Goal: Task Accomplishment & Management: Use online tool/utility

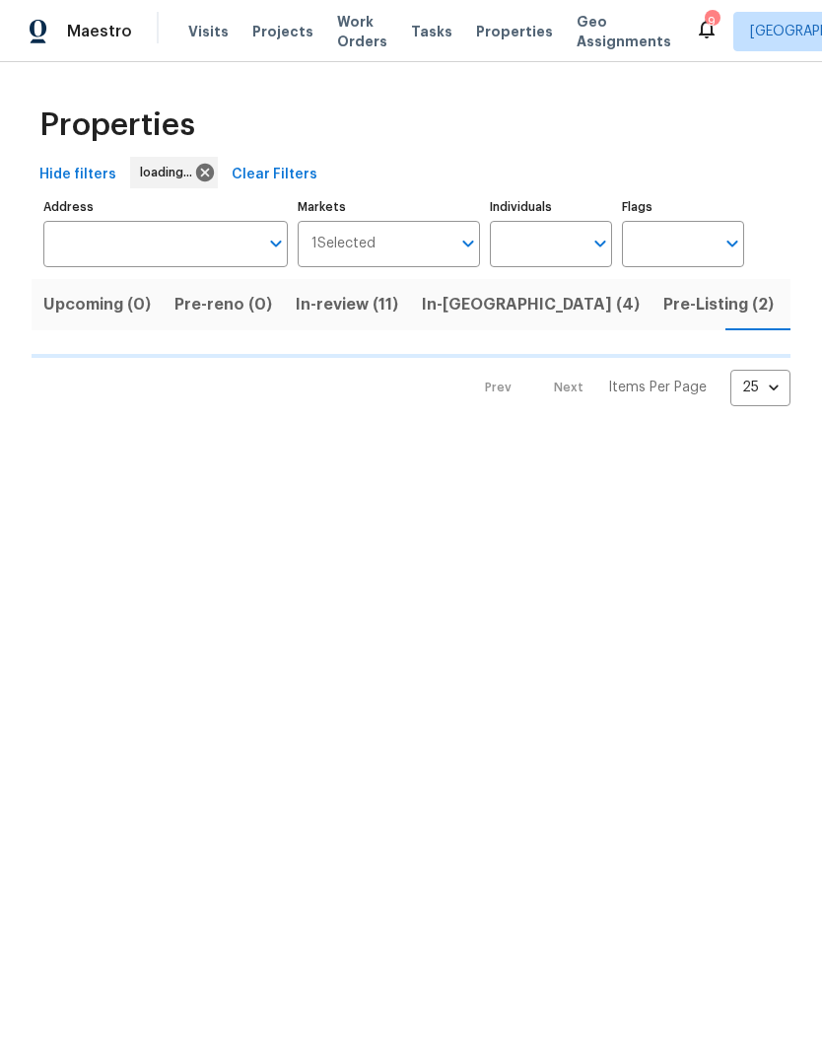
scroll to position [0, 35]
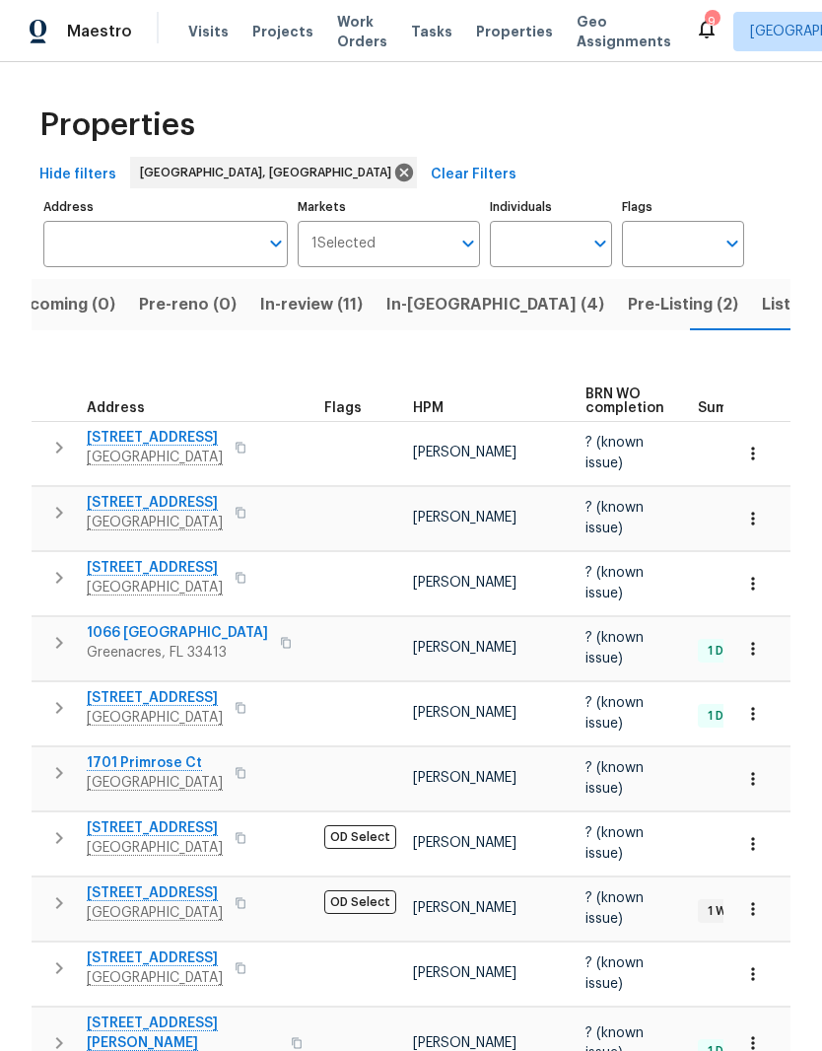
click at [419, 52] on div "Maestro Visits Projects Work Orders Tasks Properties Geo Assignments 9 [GEOGRAP…" at bounding box center [411, 31] width 822 height 62
click at [412, 23] on div "Tasks" at bounding box center [431, 32] width 41 height 21
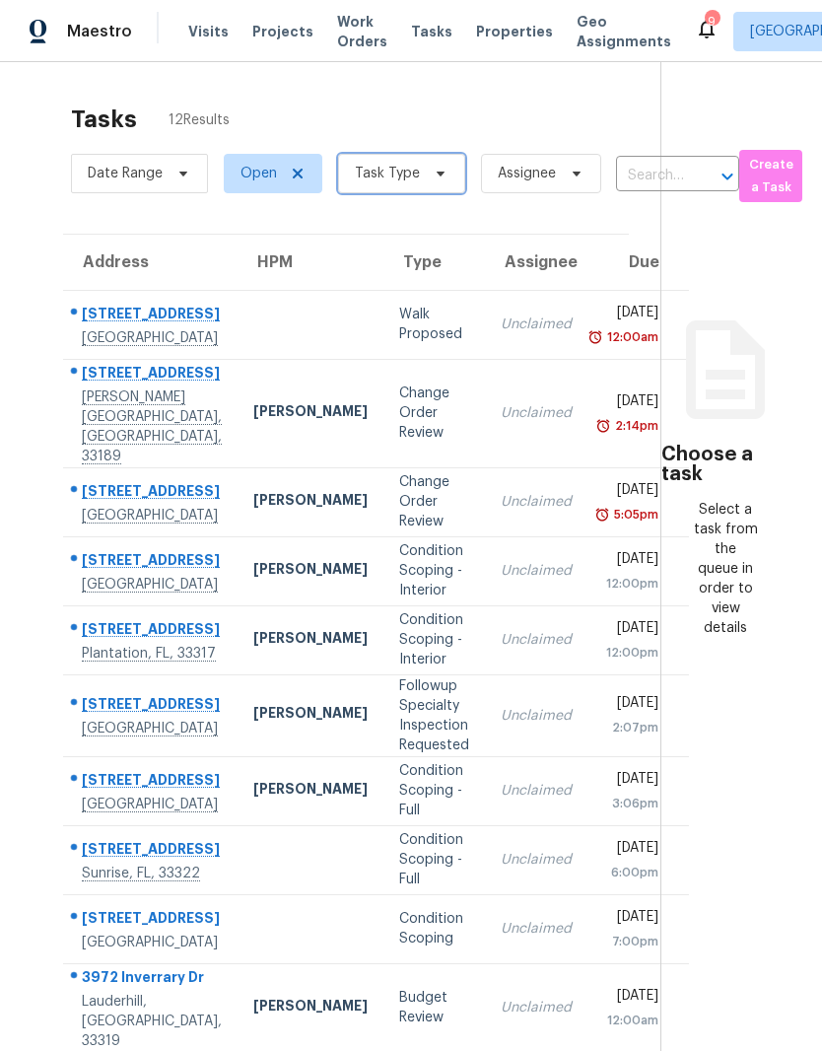
click at [389, 173] on span "Task Type" at bounding box center [387, 174] width 65 height 20
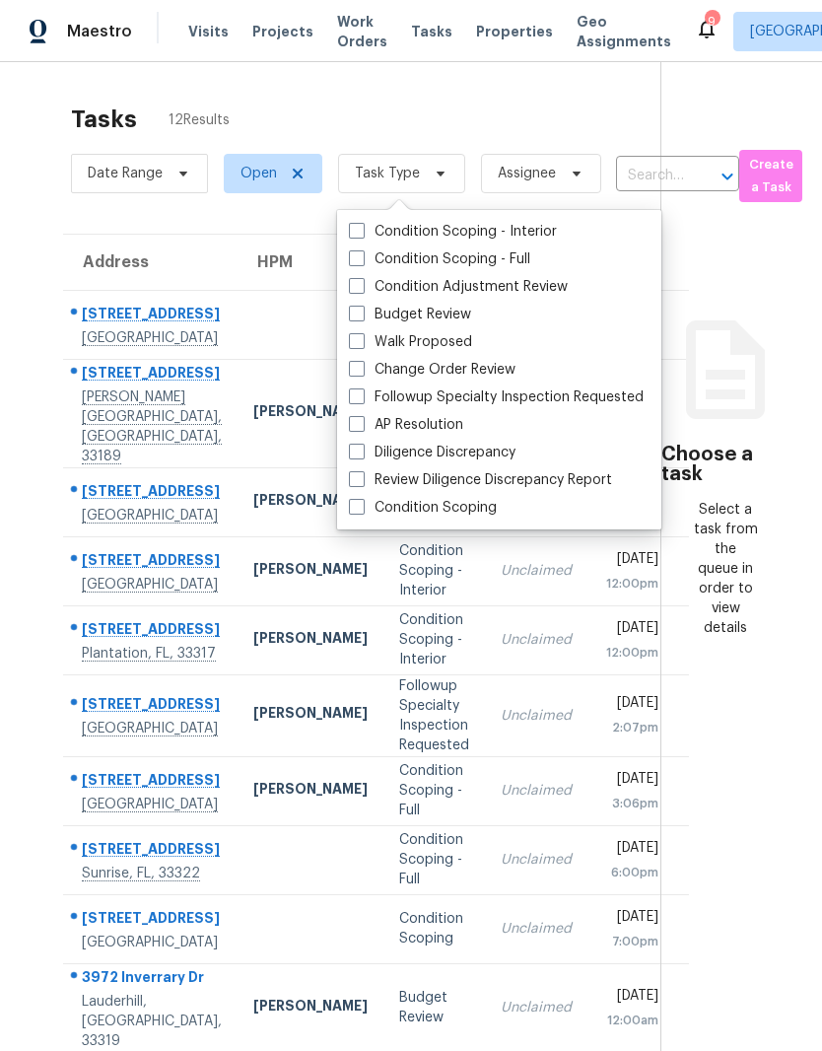
click at [372, 320] on label "Budget Review" at bounding box center [410, 315] width 122 height 20
click at [362, 317] on input "Budget Review" at bounding box center [355, 311] width 13 height 13
checkbox input "true"
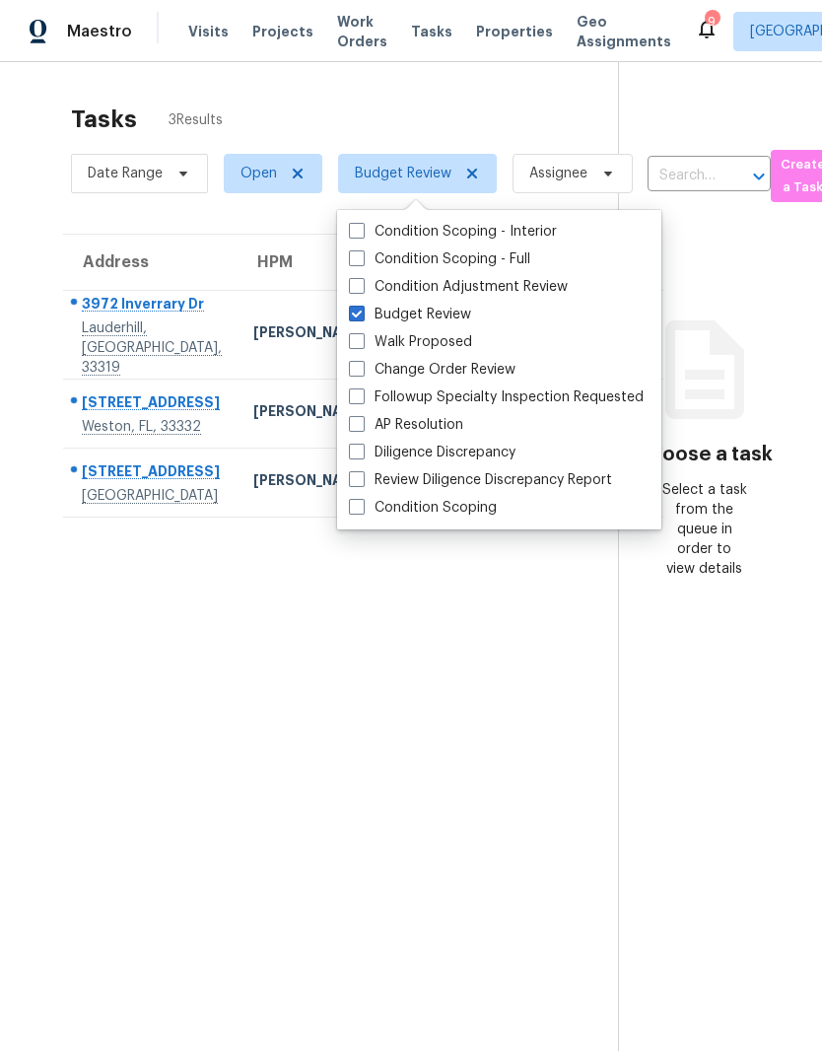
click at [332, 769] on section "Tasks 3 Results Date Range Open Budget Review Assignee ​ Create a Task Address …" at bounding box center [325, 603] width 586 height 1019
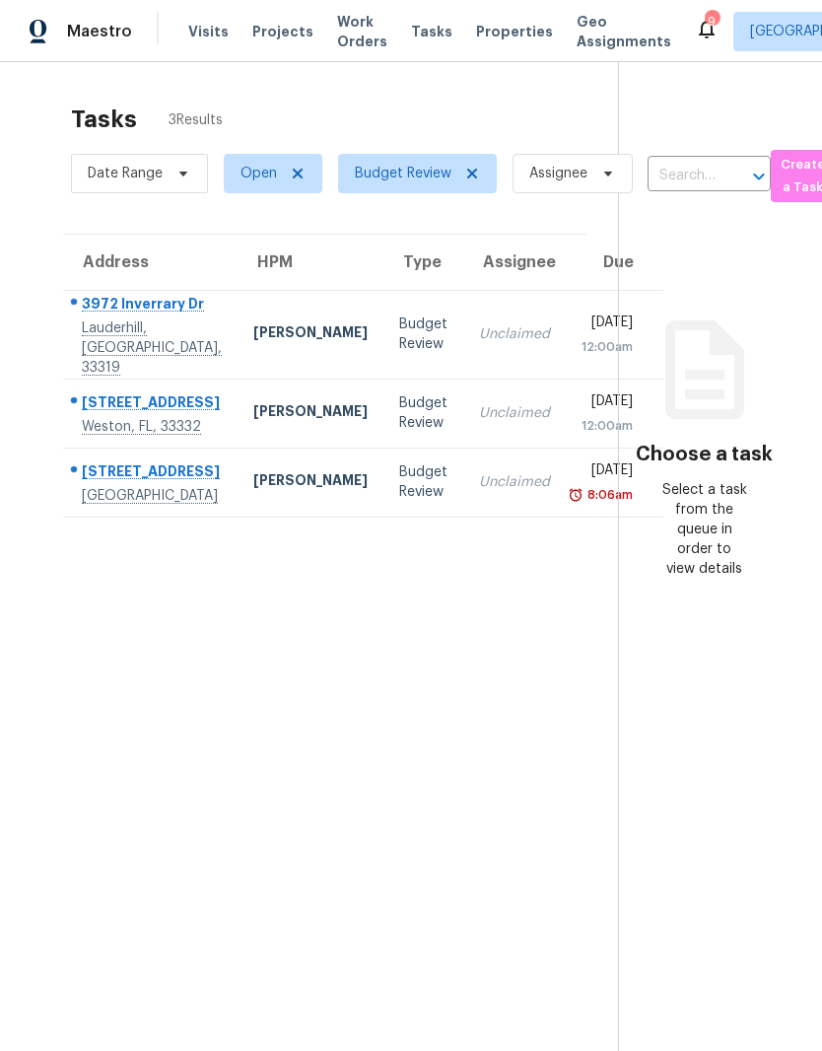
click at [481, 516] on td "Unclaimed" at bounding box center [514, 481] width 103 height 69
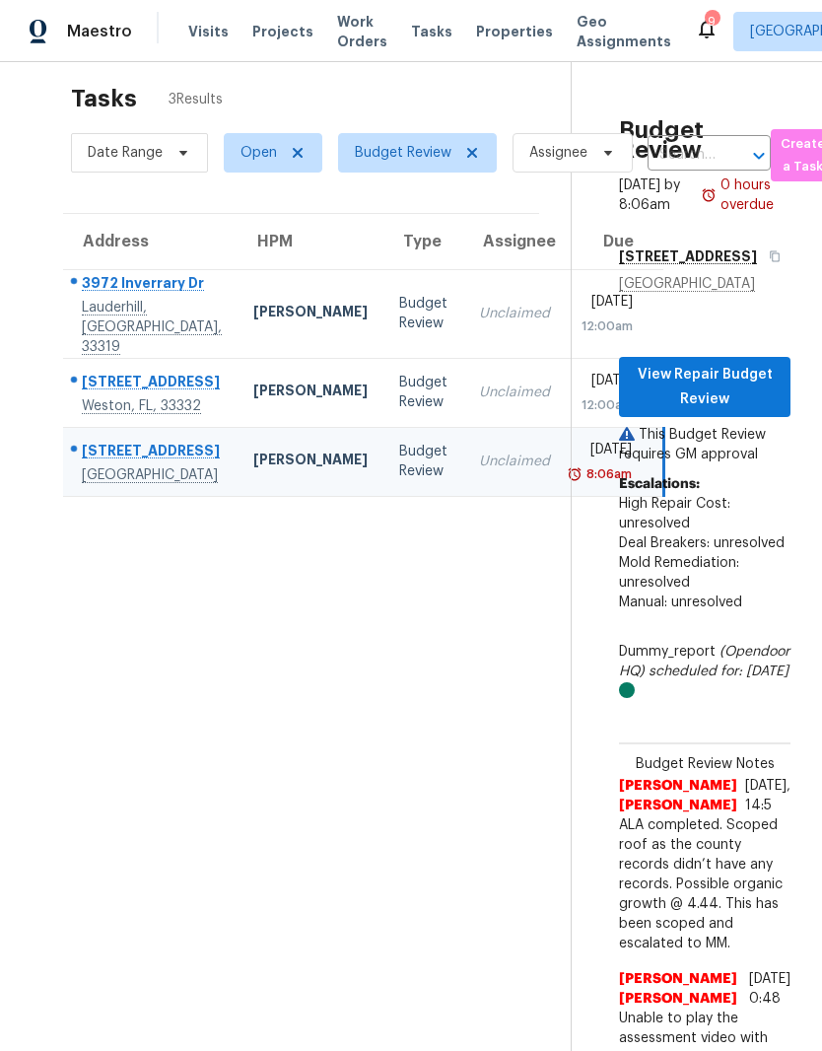
scroll to position [20, 0]
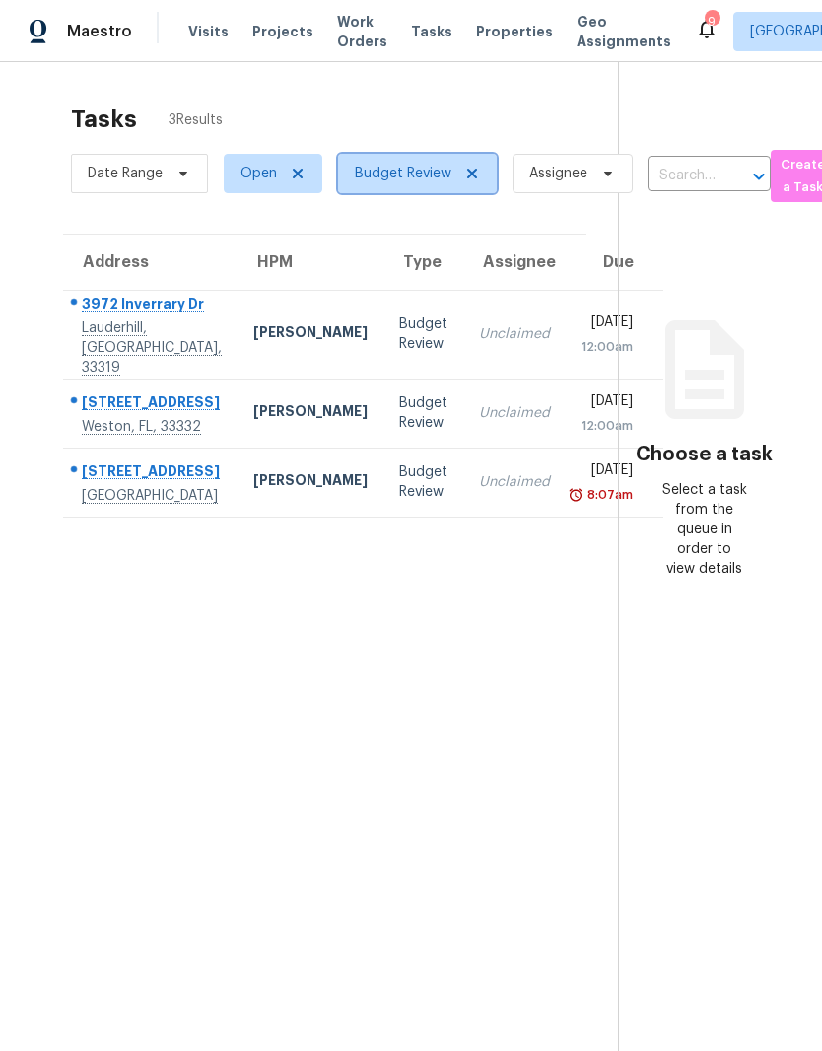
click at [468, 181] on icon at bounding box center [472, 174] width 16 height 16
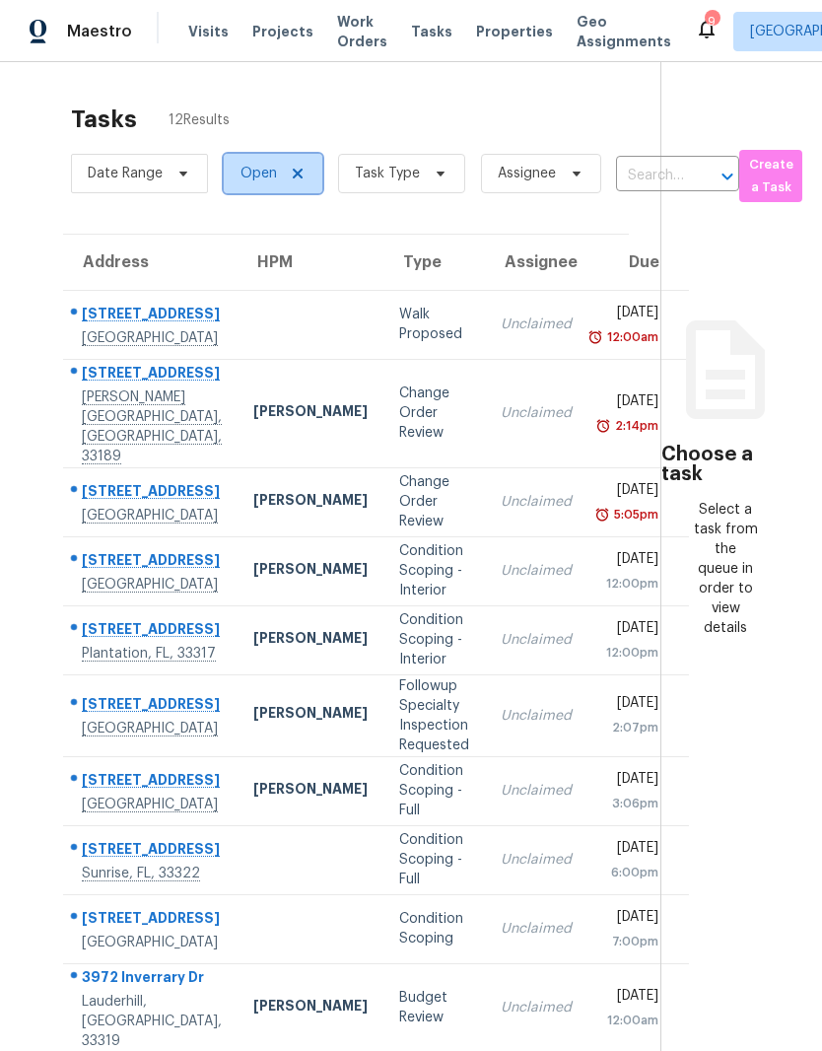
click at [271, 173] on span "Open" at bounding box center [258, 174] width 36 height 20
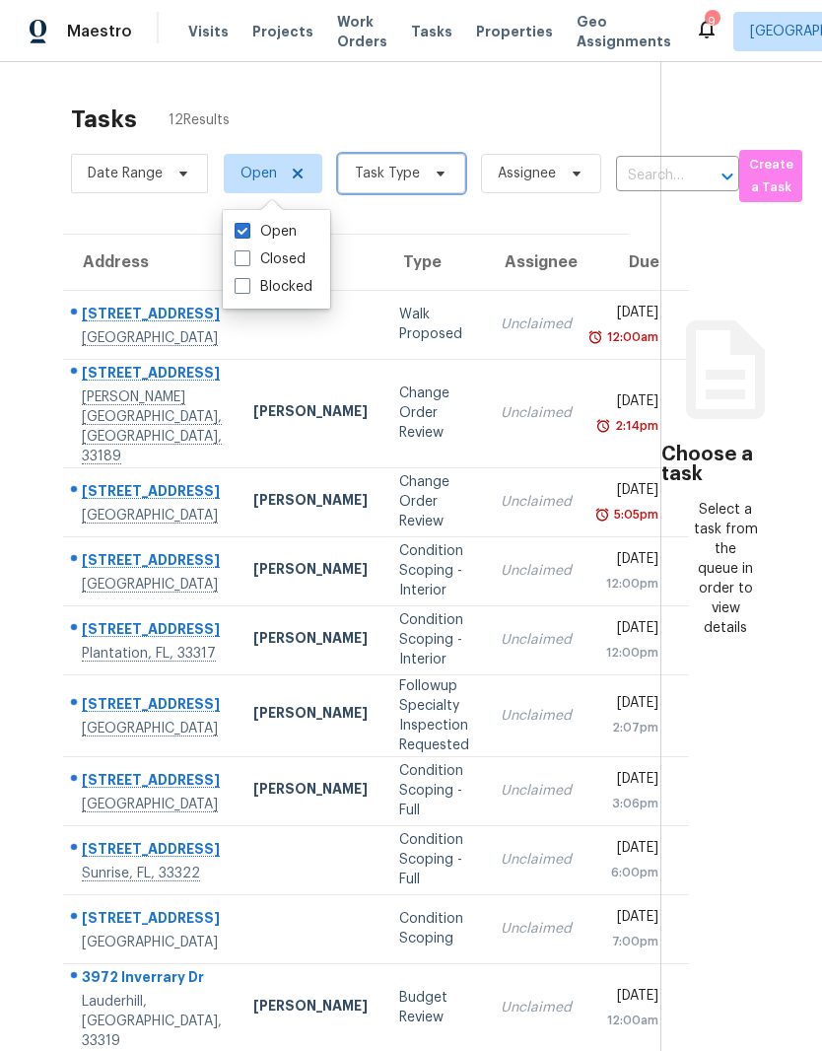
click at [414, 174] on span "Task Type" at bounding box center [387, 174] width 65 height 20
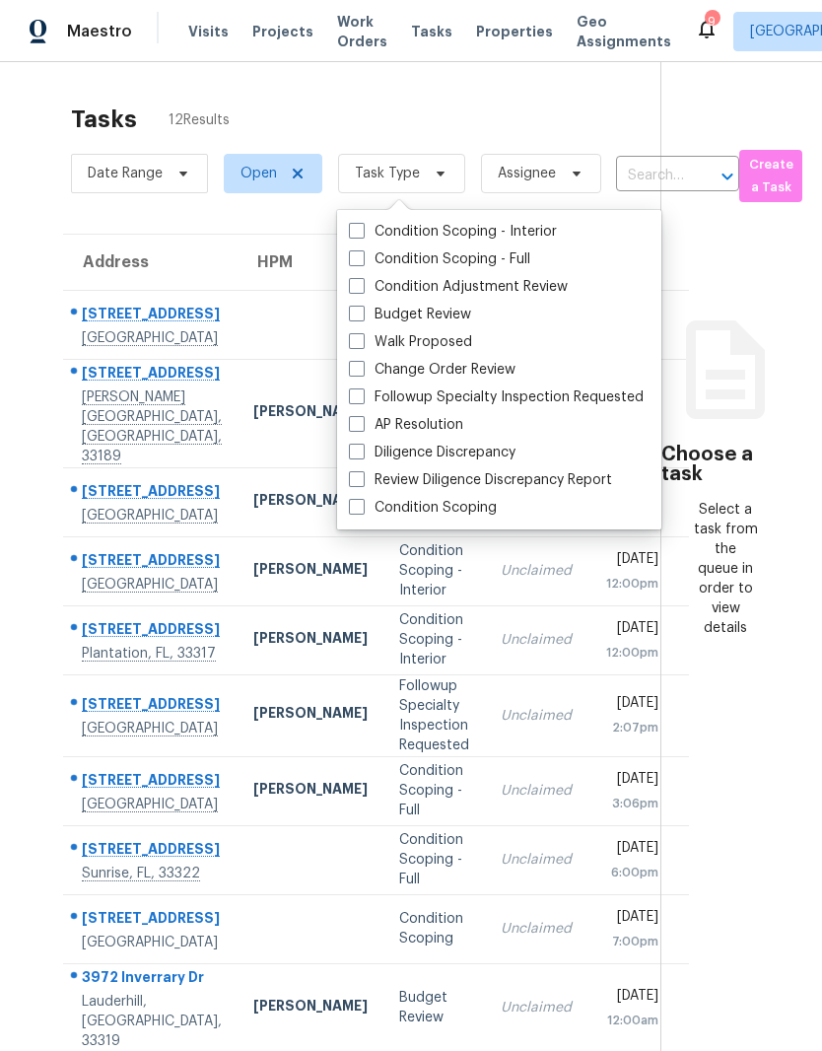
click at [411, 311] on label "Budget Review" at bounding box center [410, 315] width 122 height 20
click at [362, 311] on input "Budget Review" at bounding box center [355, 311] width 13 height 13
checkbox input "true"
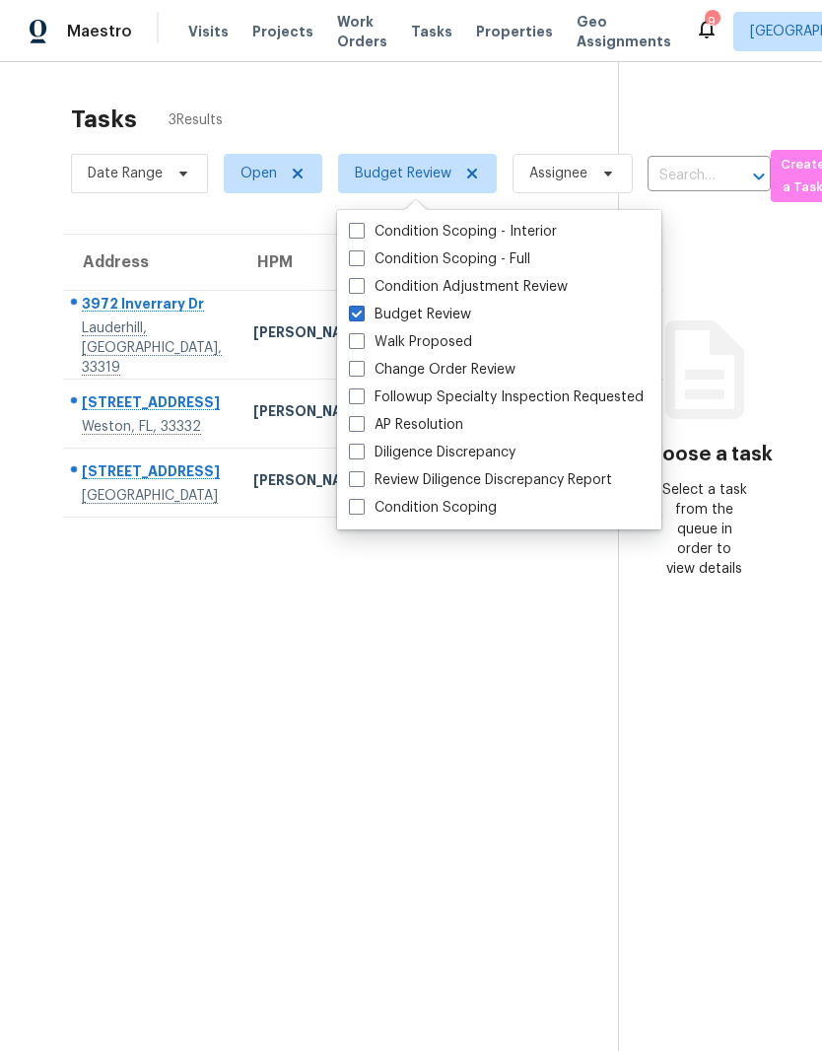
click at [231, 770] on section "Tasks 3 Results Date Range Open Budget Review Assignee ​ Create a Task Address …" at bounding box center [325, 603] width 586 height 1019
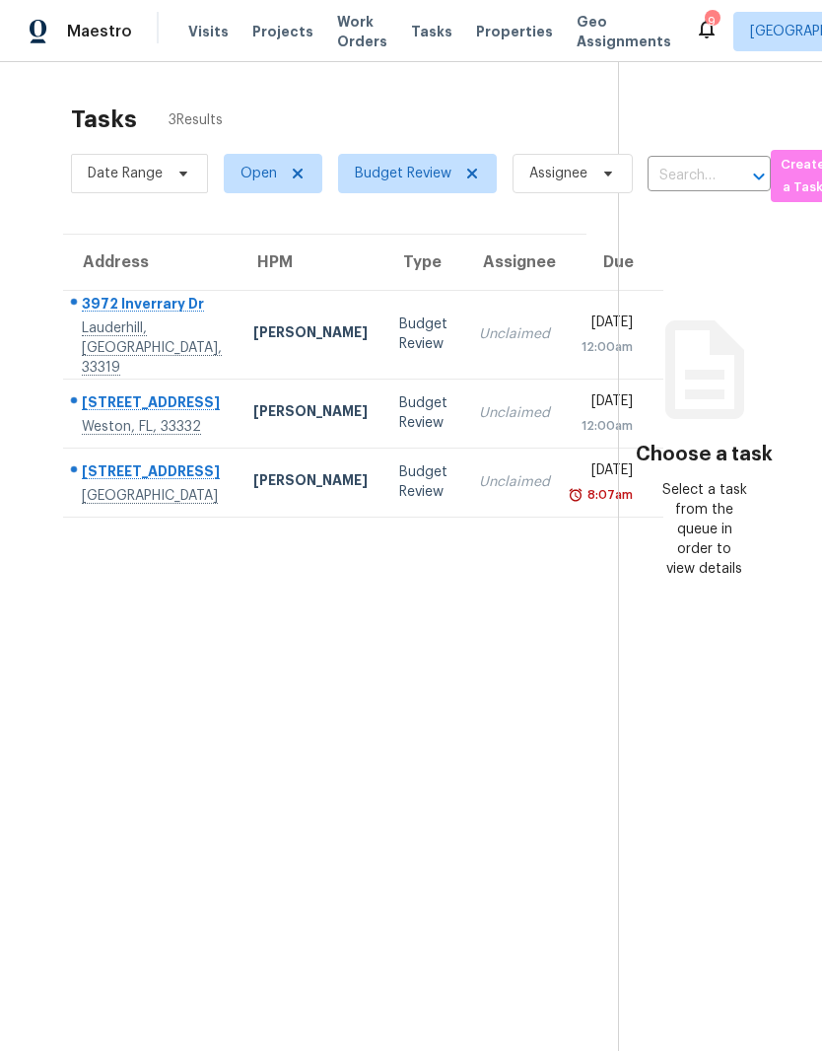
click at [463, 516] on td "Unclaimed" at bounding box center [514, 481] width 103 height 69
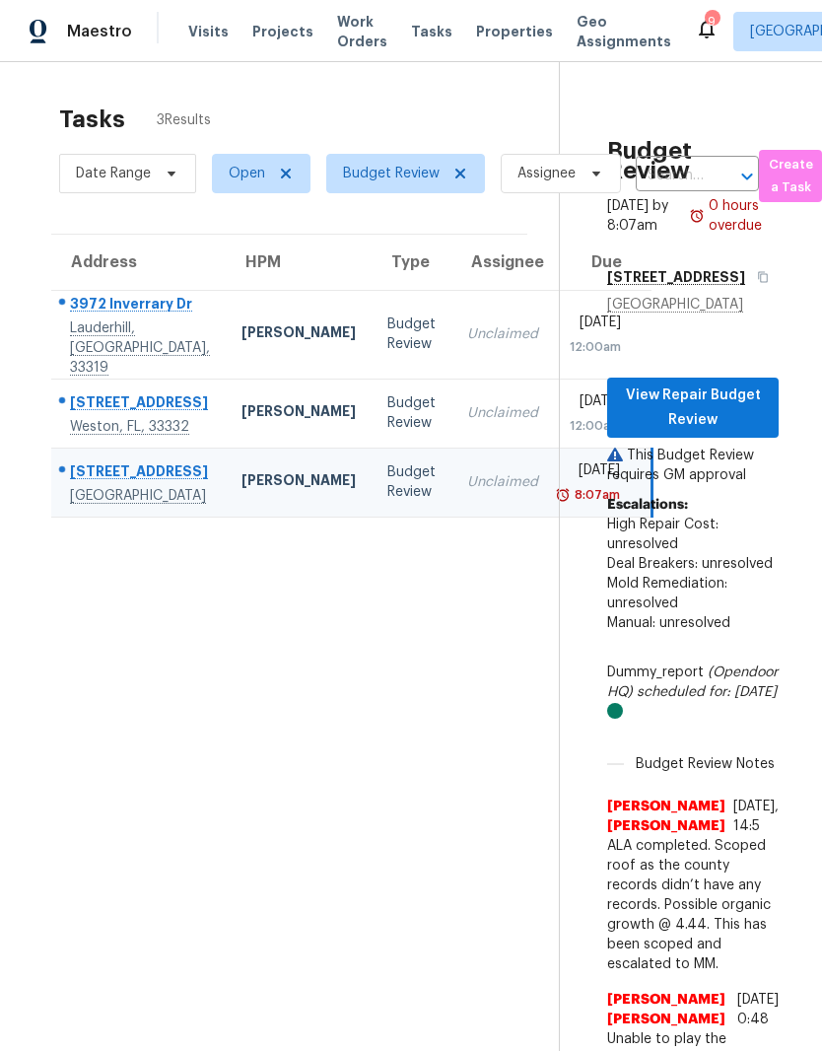
scroll to position [0, 136]
click at [623, 389] on span "View Repair Budget Review" at bounding box center [693, 407] width 140 height 48
